Goal: Task Accomplishment & Management: Complete application form

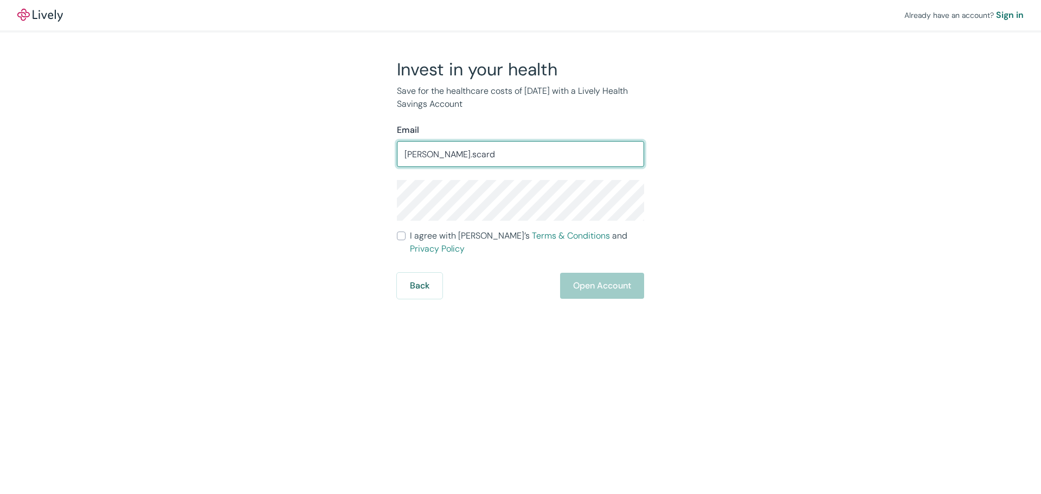
type input "[PERSON_NAME][EMAIL_ADDRESS][PERSON_NAME][DOMAIN_NAME]"
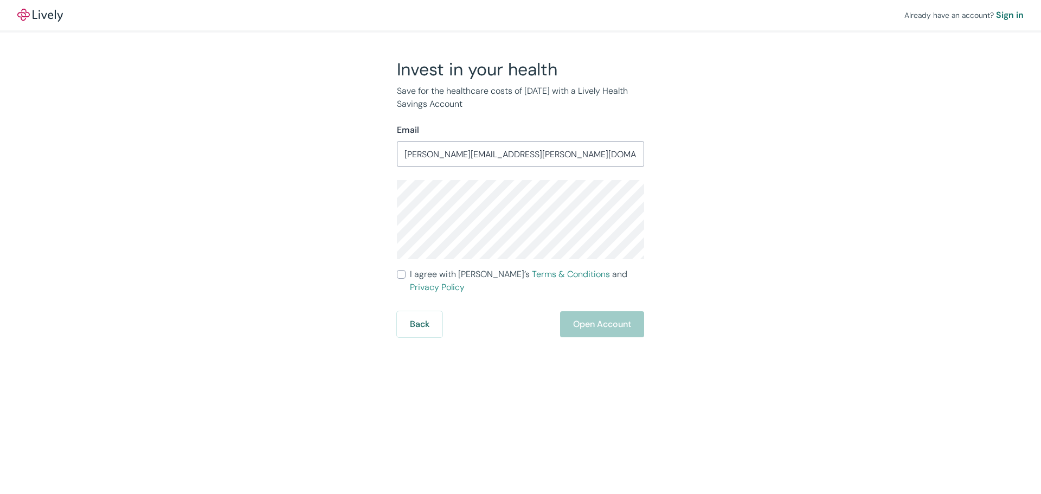
click at [400, 274] on input "I agree with Lively’s Terms & Conditions and Privacy Policy" at bounding box center [401, 274] width 9 height 9
checkbox input "true"
click at [595, 321] on button "Open Account" at bounding box center [602, 324] width 84 height 26
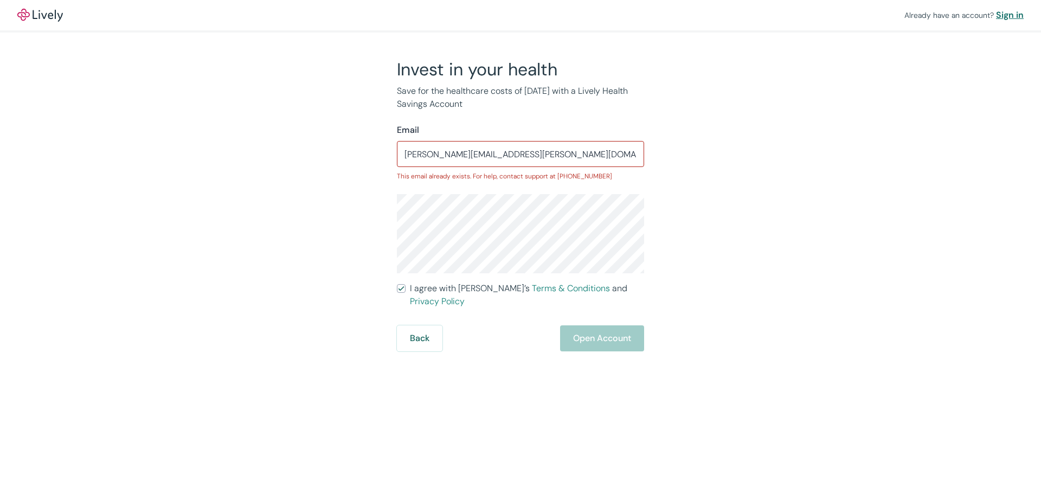
click at [1019, 16] on div "Sign in" at bounding box center [1010, 15] width 28 height 13
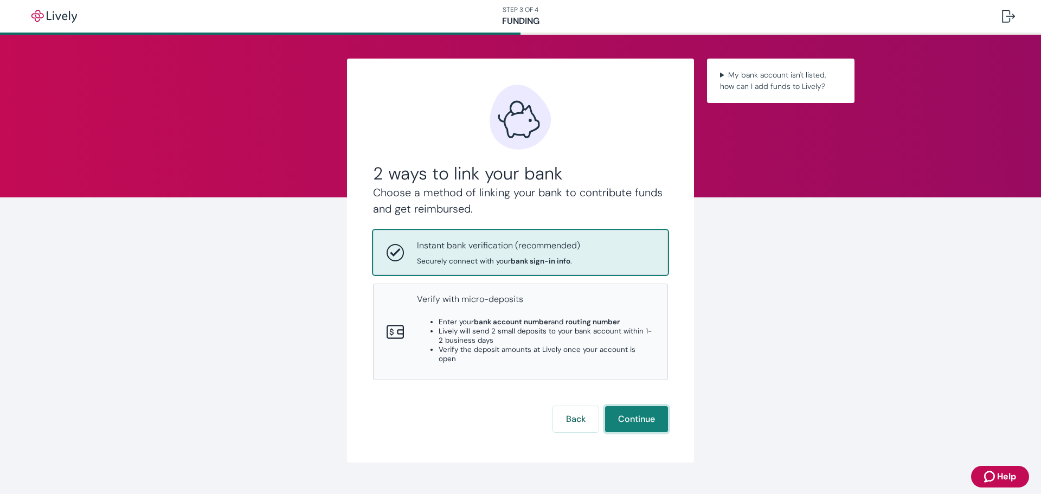
click at [639, 406] on button "Continue" at bounding box center [636, 419] width 63 height 26
